Goal: Communication & Community: Participate in discussion

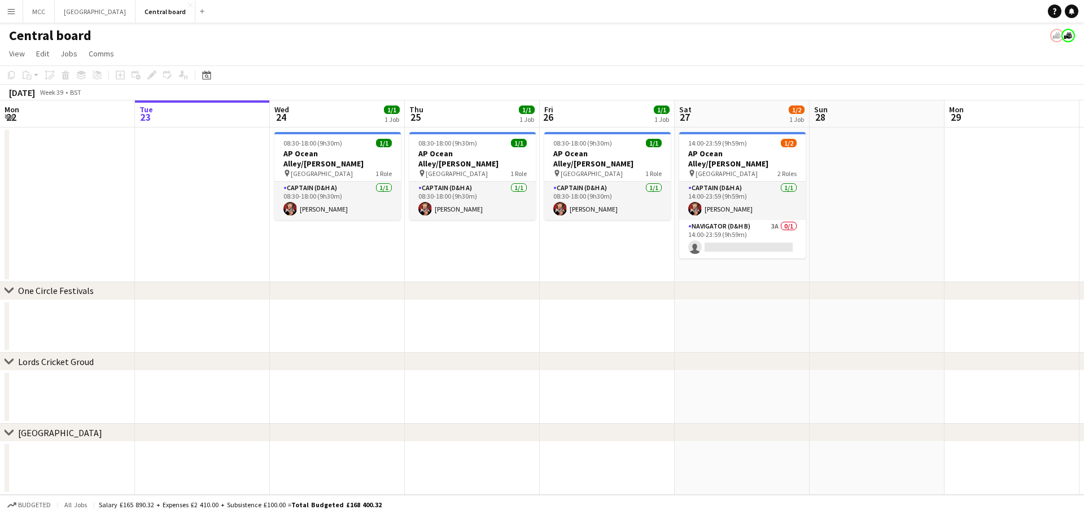
click at [12, 10] on app-icon "Menu" at bounding box center [11, 11] width 9 height 9
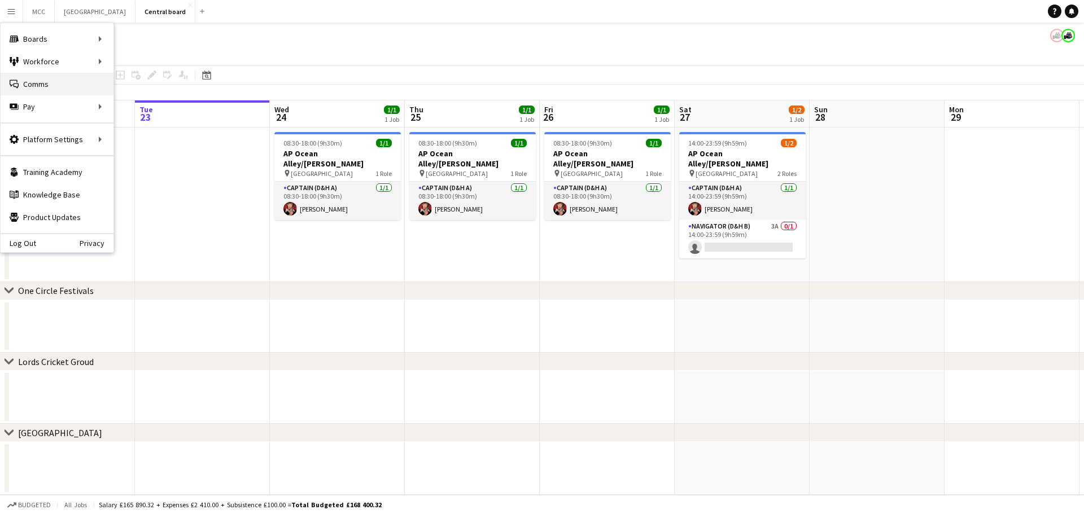
click at [40, 84] on link "Comms Comms" at bounding box center [57, 84] width 113 height 23
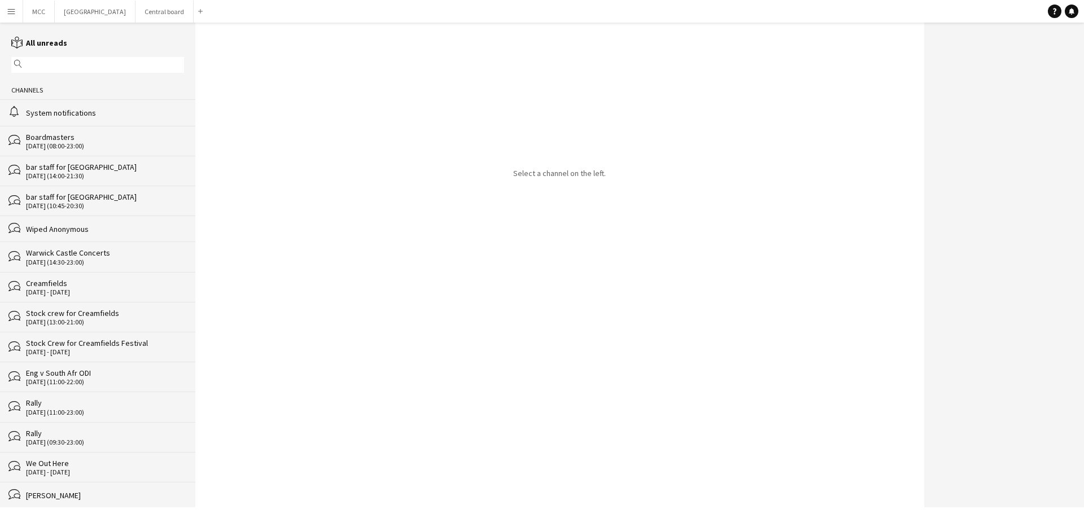
click at [69, 281] on div "Creamfields" at bounding box center [105, 283] width 158 height 10
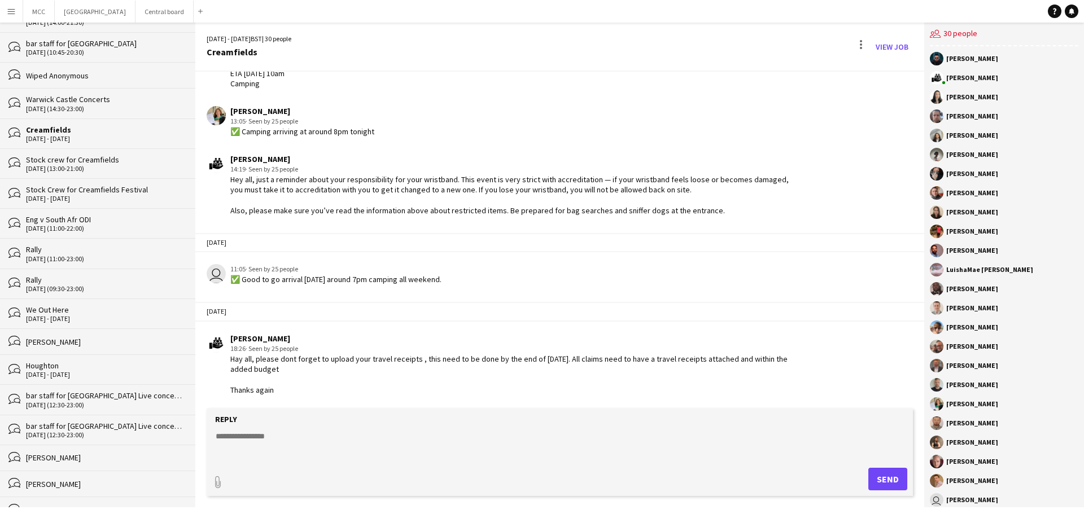
scroll to position [162, 0]
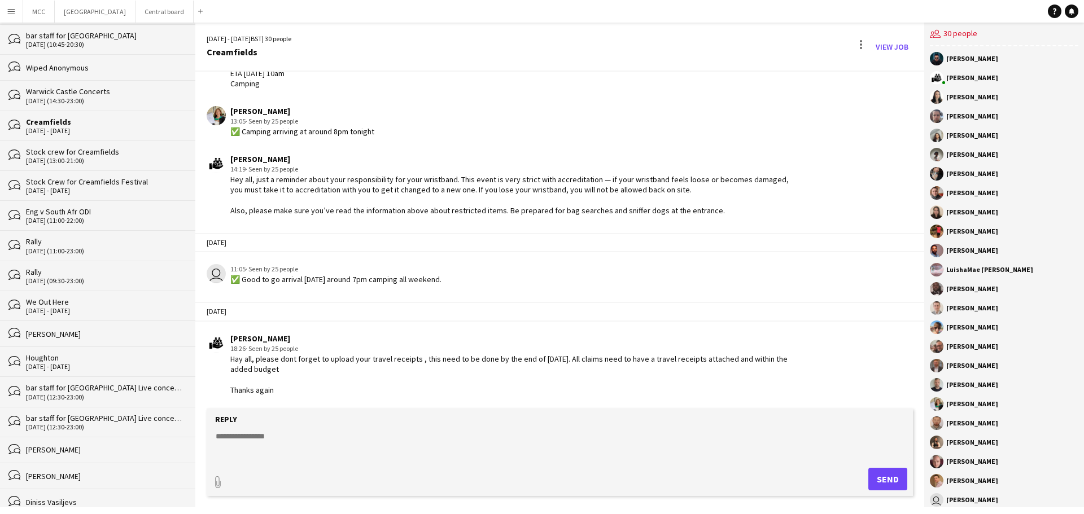
click at [68, 364] on div "[DATE] - [DATE]" at bounding box center [105, 367] width 158 height 8
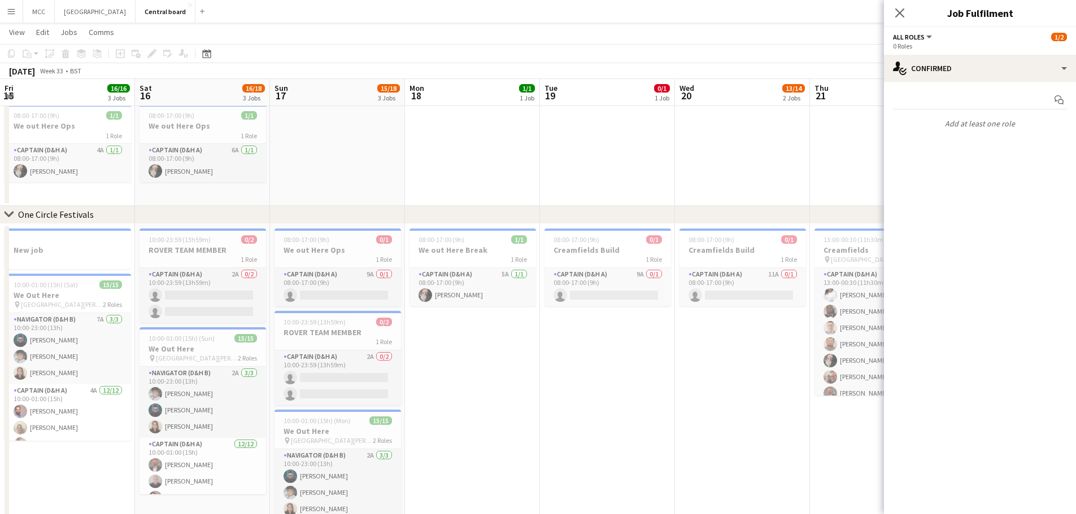
scroll to position [0, 317]
